Goal: Task Accomplishment & Management: Complete application form

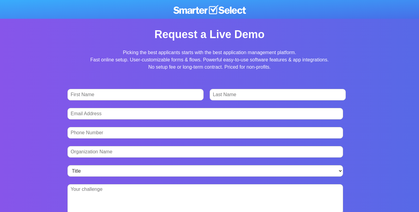
click at [139, 88] on div "First Name *" at bounding box center [139, 93] width 142 height 19
click at [139, 94] on input "First Name *" at bounding box center [136, 95] width 137 height 12
type input "[PERSON_NAME]"
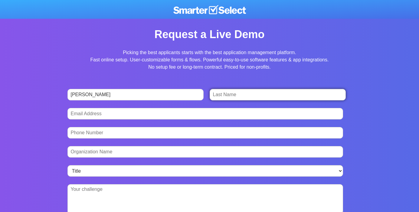
type input "[PERSON_NAME]"
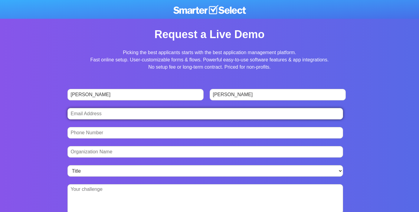
type input "[EMAIL_ADDRESS][DOMAIN_NAME]"
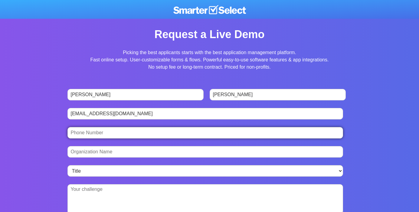
type input "16513419129"
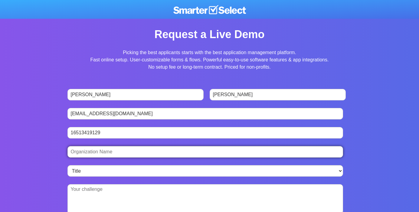
type input "[US_STATE] Masonic Charities"
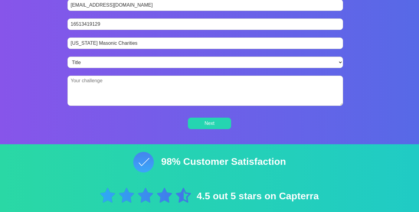
scroll to position [111, 0]
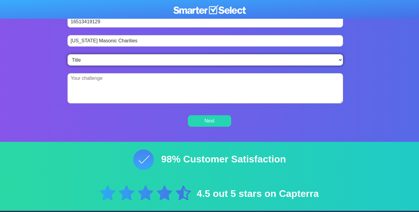
click at [151, 58] on select "Title Director Manager Executive Technology or Operations Programs or Projects …" at bounding box center [206, 60] width 276 height 12
select select "Executive"
click at [68, 54] on select "Title Director Manager Executive Technology or Operations Programs or Projects …" at bounding box center [206, 60] width 276 height 12
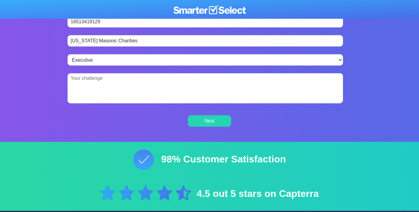
click at [102, 94] on textarea "Briefly describe the challenge you're hoping SmarterSelect can solve. *" at bounding box center [206, 88] width 276 height 30
click at [208, 123] on input "Next" at bounding box center [209, 121] width 43 height 12
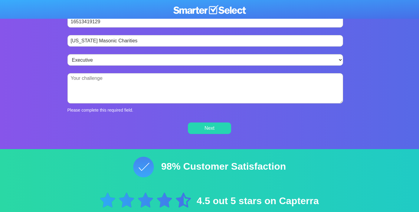
click at [136, 86] on textarea "Briefly describe the challenge you're hoping SmarterSelect can solve. *" at bounding box center [206, 88] width 276 height 30
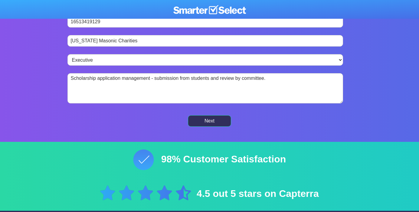
type textarea "Scholarship application management - submission from students and review by com…"
click at [208, 120] on input "Next" at bounding box center [209, 121] width 43 height 12
